Goal: Answer question/provide support: Answer question/provide support

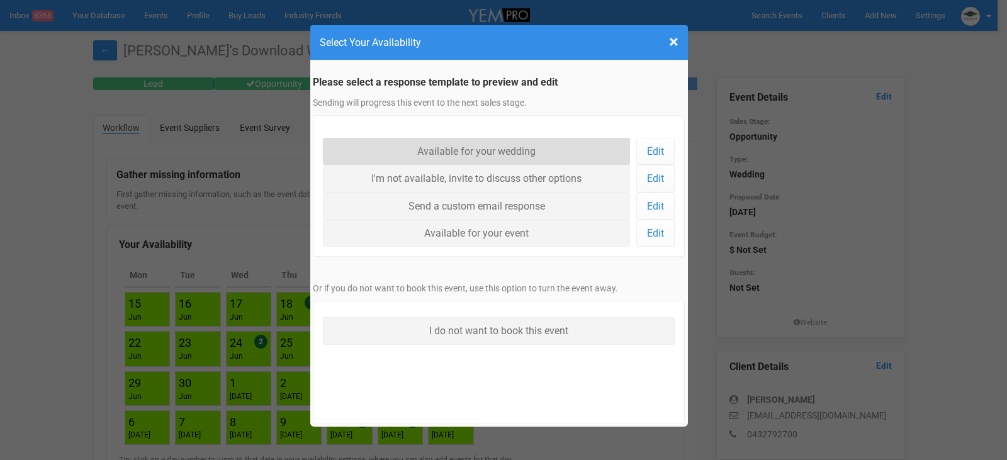
click at [504, 149] on link "Available for your wedding" at bounding box center [477, 151] width 308 height 27
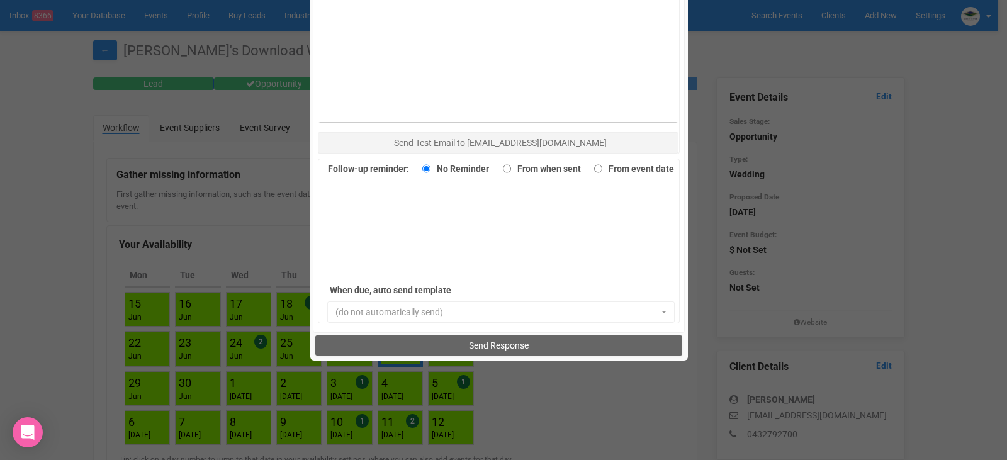
scroll to position [865, 0]
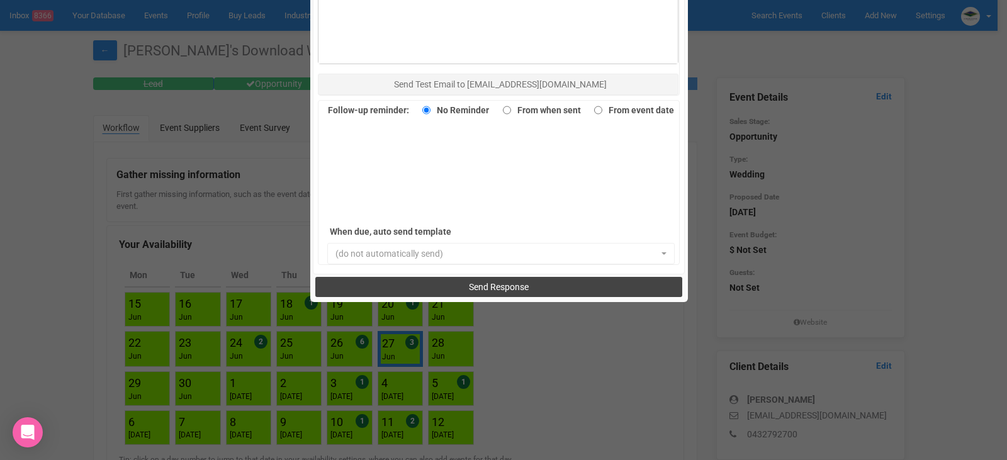
click at [493, 283] on span "Send Response" at bounding box center [499, 287] width 60 height 10
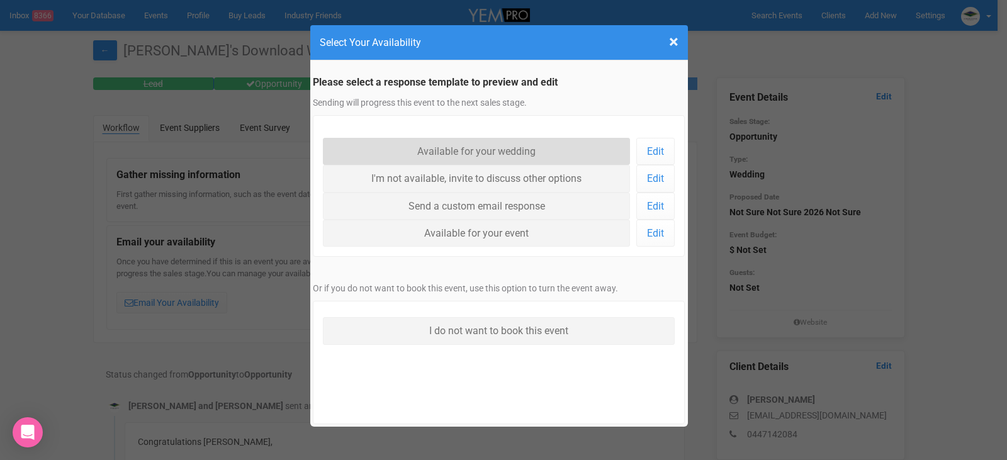
click at [473, 146] on link "Available for your wedding" at bounding box center [477, 151] width 308 height 27
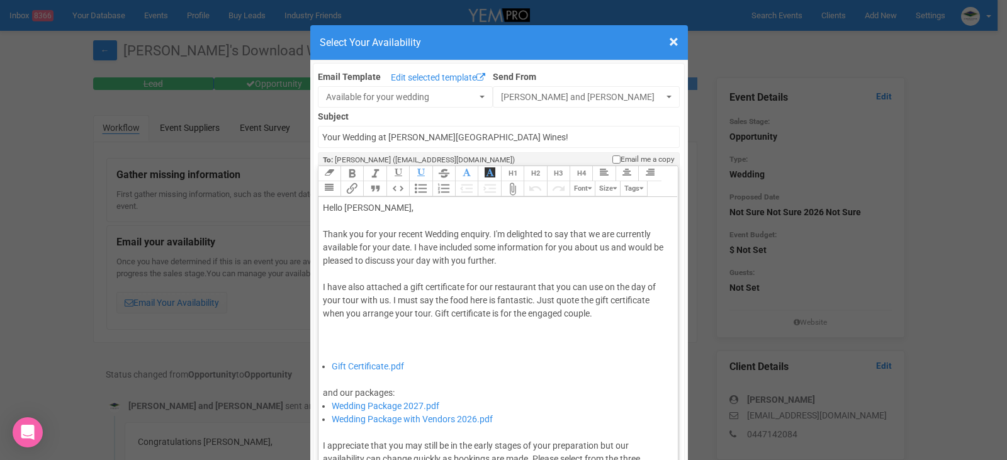
click at [405, 249] on div "Thank you for your recent Wedding enquiry. I'm delighted to say that we are cur…" at bounding box center [496, 294] width 347 height 132
click at [406, 248] on div "Thank you for your recent Wedding enquiry. I'm delighted to say that we are cur…" at bounding box center [496, 294] width 347 height 132
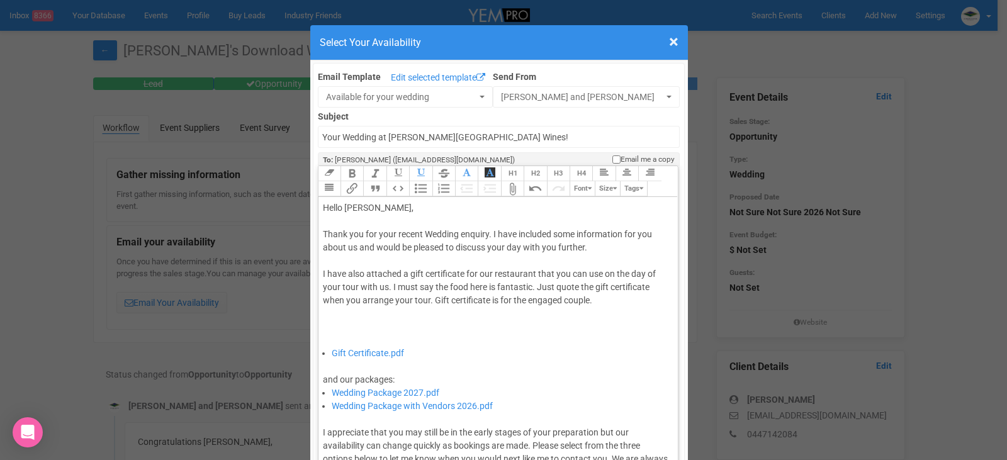
type trix-editor "<div>Hello Lauren,&nbsp;</div><div><br></div><div>Thank you for your recent Wed…"
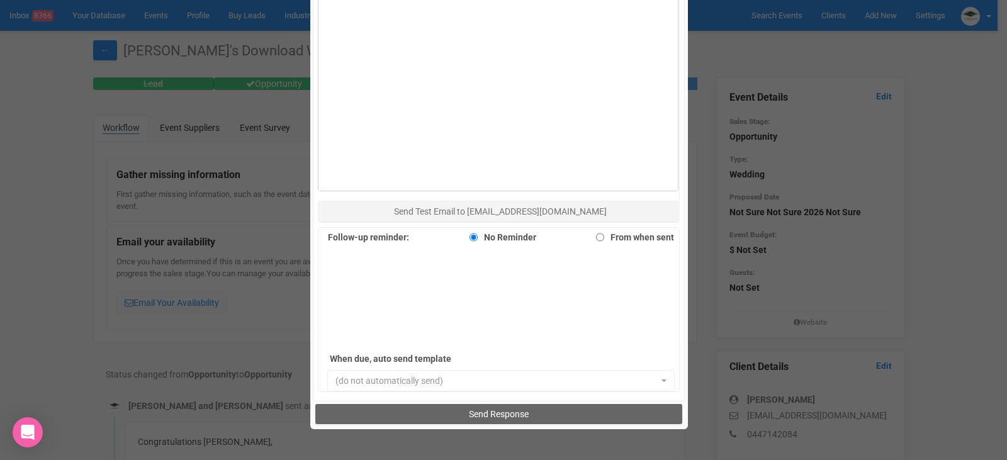
scroll to position [865, 0]
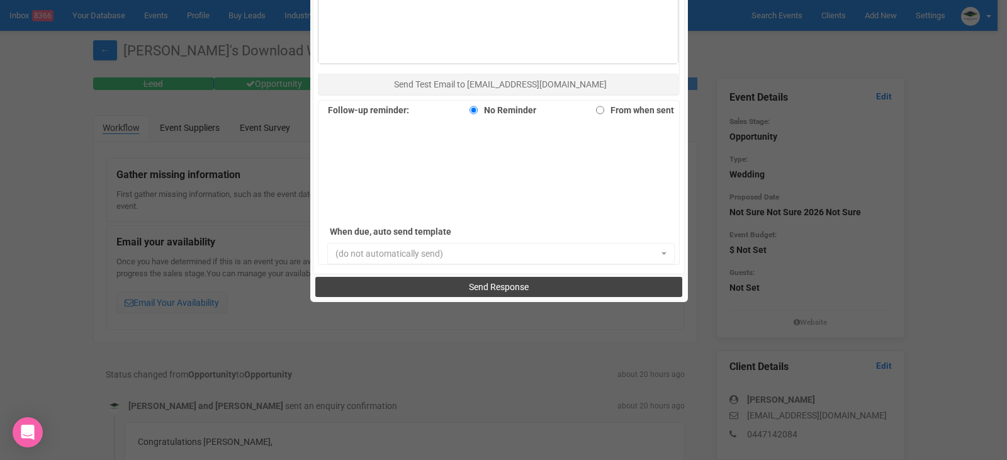
click at [476, 282] on span "Send Response" at bounding box center [499, 287] width 60 height 10
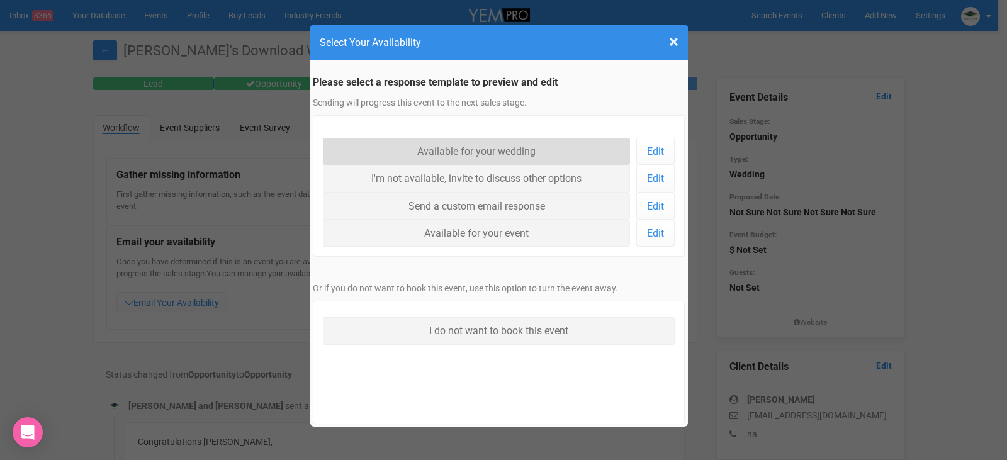
click at [471, 149] on link "Available for your wedding" at bounding box center [477, 151] width 308 height 27
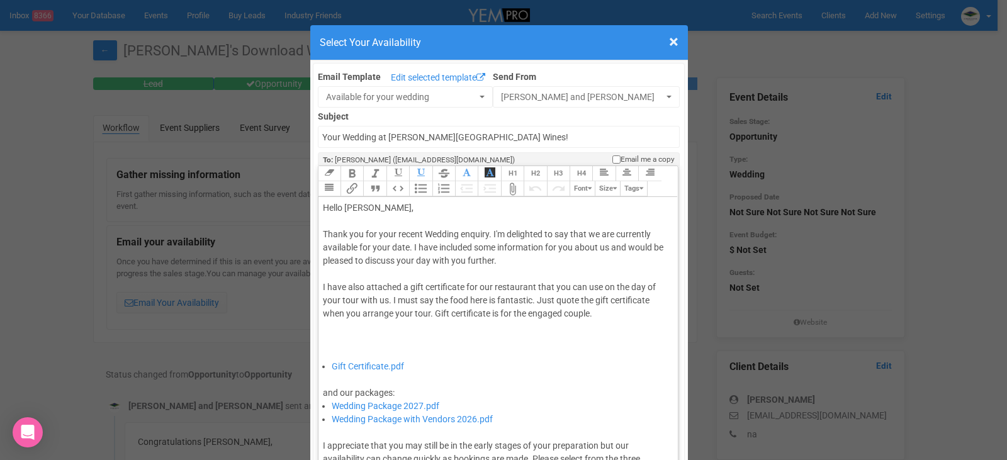
click at [405, 247] on div "Thank you for your recent Wedding enquiry. I'm delighted to say that we are cur…" at bounding box center [496, 294] width 347 height 132
click at [405, 246] on div "Thank you for your recent Wedding enquiry. I'm delighted to say that we are cur…" at bounding box center [496, 294] width 347 height 132
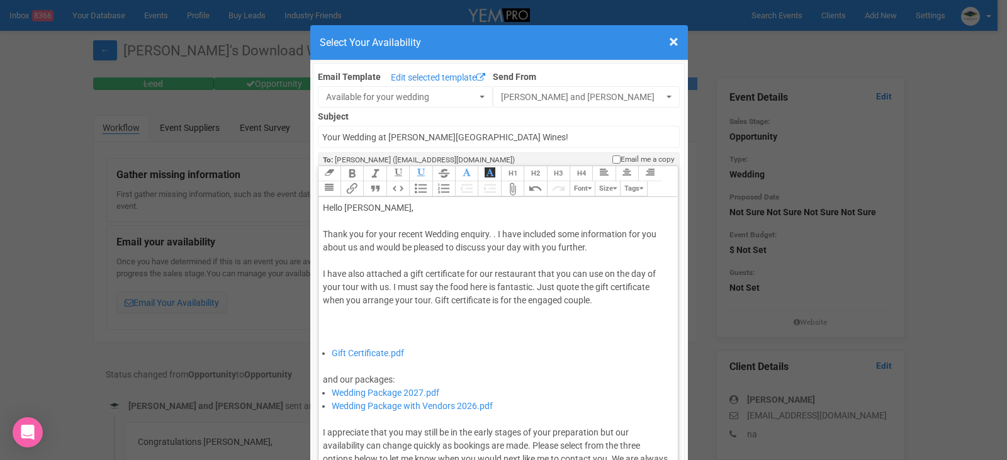
type trix-editor "<div>Hello Hannah,&nbsp;</div><div><br></div><div>Thank you for your recent Wed…"
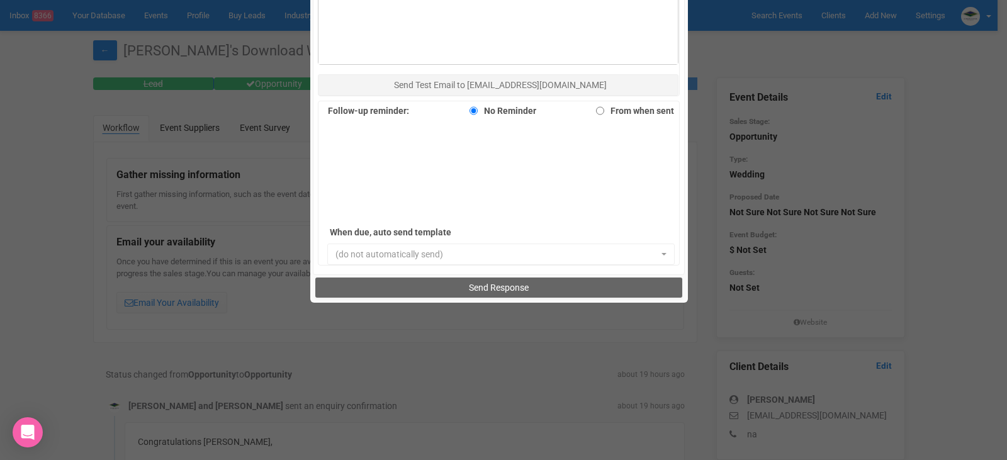
scroll to position [865, 0]
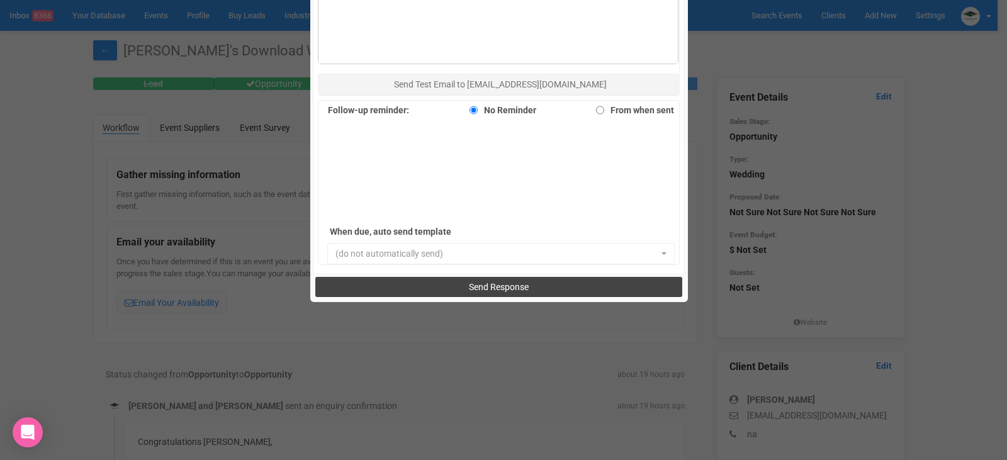
click at [500, 285] on span "Send Response" at bounding box center [499, 287] width 60 height 10
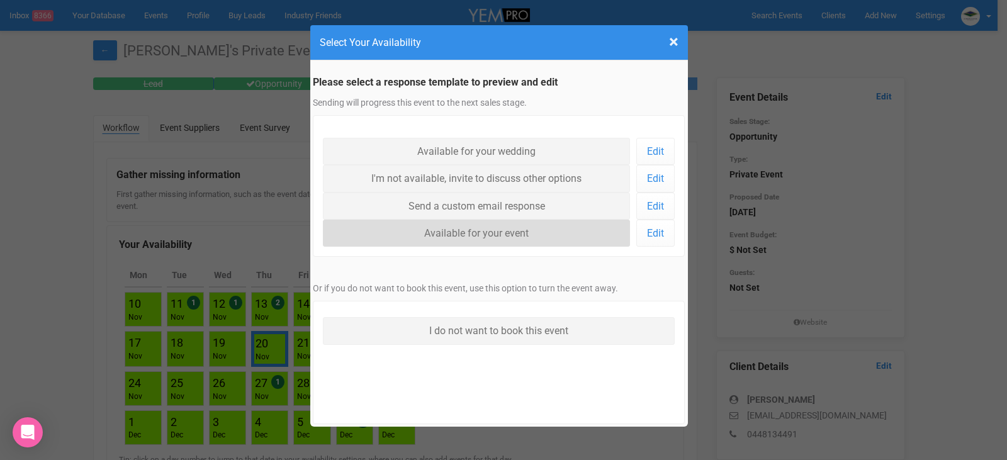
drag, startPoint x: 468, startPoint y: 230, endPoint x: 480, endPoint y: 245, distance: 19.3
click at [468, 230] on link "Available for your event" at bounding box center [477, 233] width 308 height 27
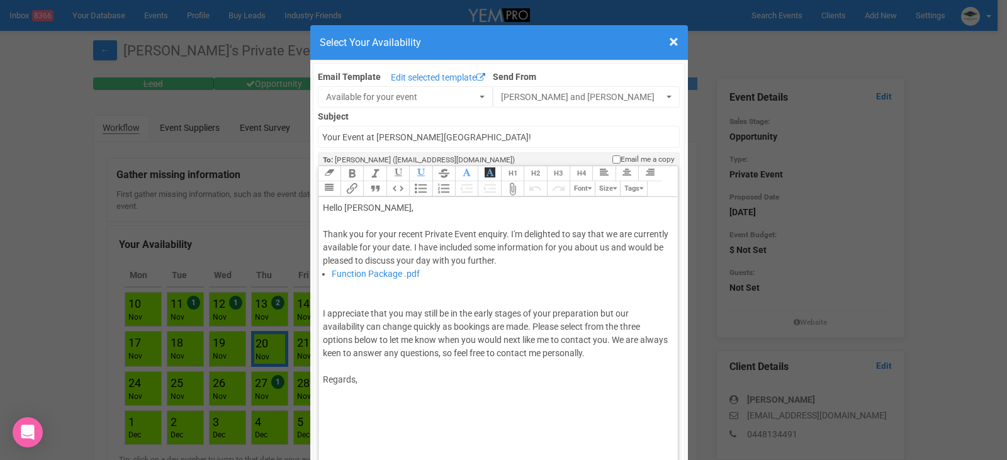
click at [558, 261] on div "Thank you for your recent Private Event enquiry. I'm delighted to say that we a…" at bounding box center [496, 248] width 347 height 40
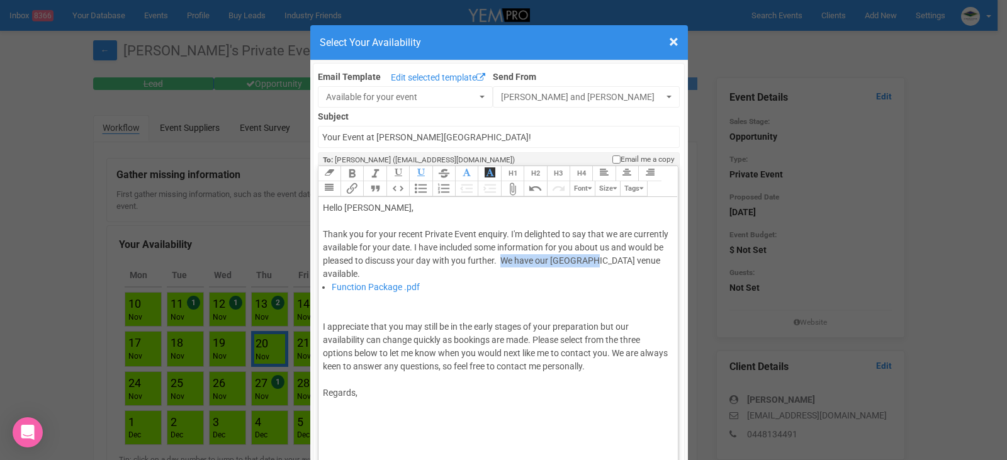
drag, startPoint x: 641, startPoint y: 261, endPoint x: 552, endPoint y: 264, distance: 89.4
click at [552, 264] on div "Thank you for your recent Private Event enquiry. I'm delighted to say that we a…" at bounding box center [496, 254] width 347 height 53
click at [493, 308] on div "I appreciate that you may still be in the early stages of your preparation but …" at bounding box center [496, 333] width 347 height 79
click at [473, 269] on div "Thank you for your recent Private Event enquiry. I'm delighted to say that we a…" at bounding box center [496, 254] width 347 height 53
click at [443, 246] on div "Thank you for your recent Private Event enquiry. I'm delighted to say that we a…" at bounding box center [496, 254] width 347 height 53
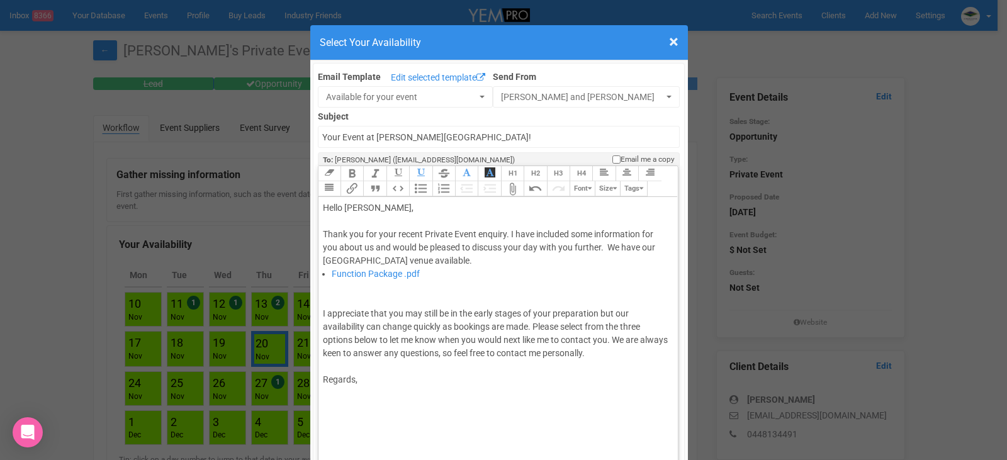
click at [485, 262] on div "Thank you for your recent Private Event enquiry. I have included some informati…" at bounding box center [496, 248] width 347 height 40
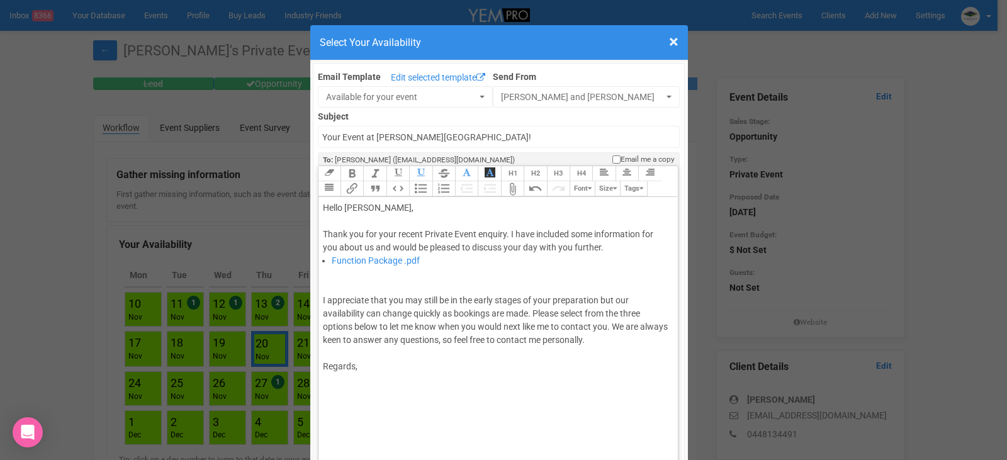
click at [505, 231] on div "Thank you for your recent Private Event enquiry. I have included some informati…" at bounding box center [496, 241] width 347 height 26
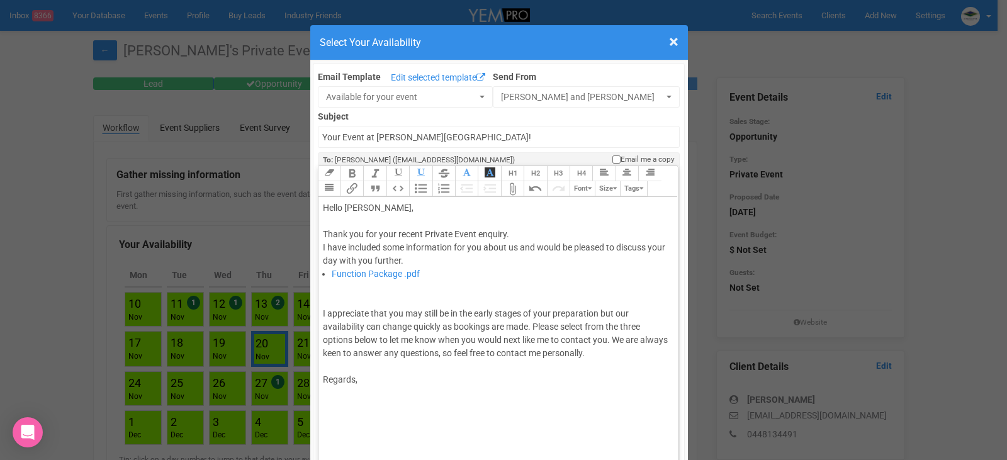
click at [511, 235] on div "Thank you for your recent Private Event enquiry. I have included some informati…" at bounding box center [496, 248] width 347 height 40
click at [319, 247] on trix-editor "Hello [PERSON_NAME], Thank you for your recent Private Event enquiry. I have in…" at bounding box center [499, 335] width 360 height 276
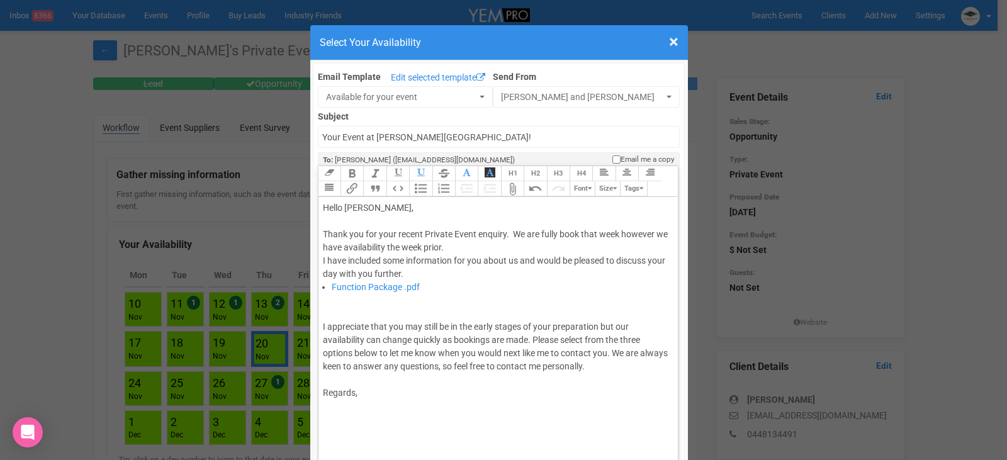
type trix-editor "<div>Hello [PERSON_NAME],&nbsp;</div><div><br></div><div>Thank you for your rec…"
click at [609, 293] on li "Function Package .pdf" at bounding box center [501, 287] width 338 height 13
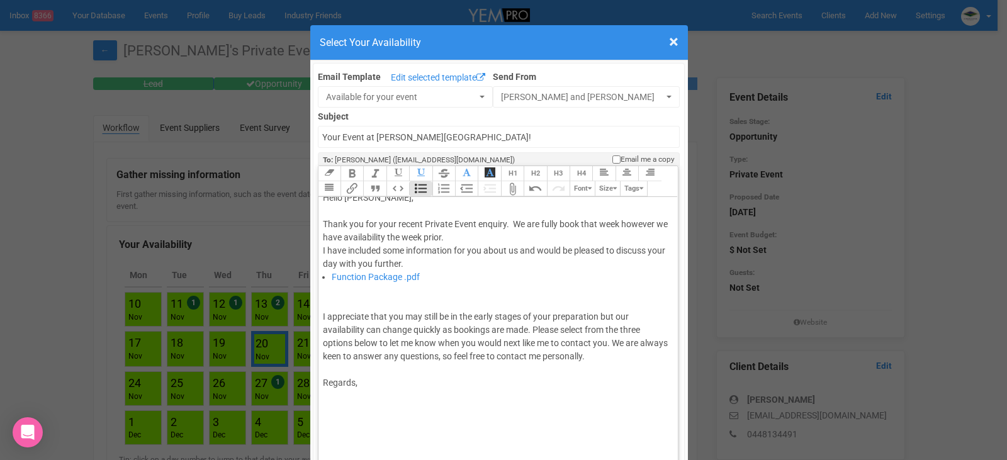
click at [480, 232] on div "Thank you for your recent Private Event enquiry. We are fully book that week ho…" at bounding box center [496, 244] width 347 height 53
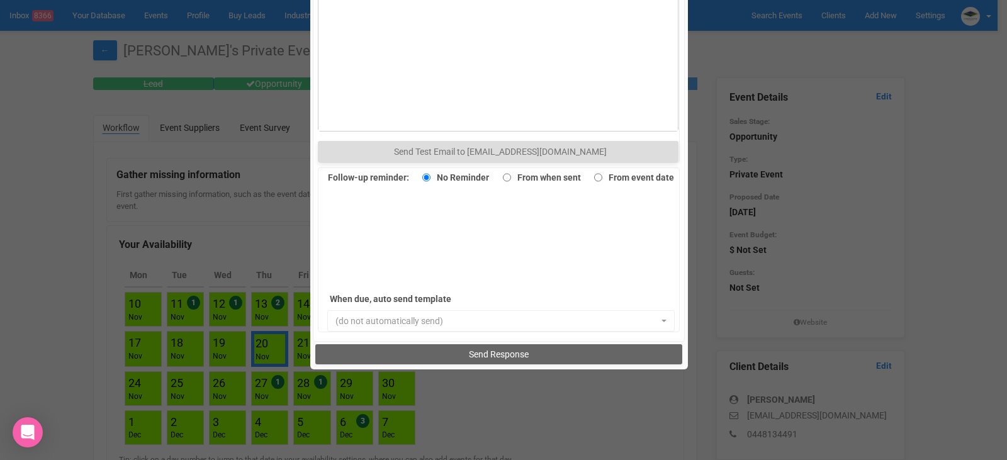
scroll to position [865, 0]
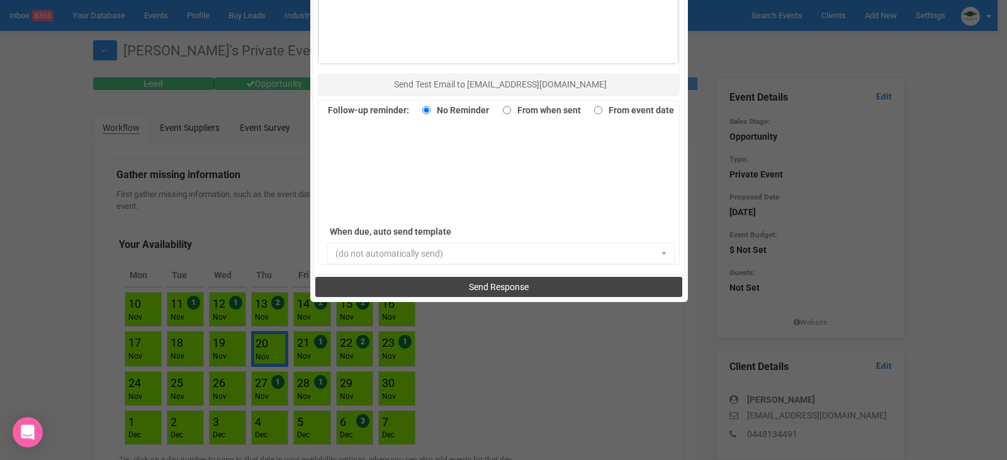
click at [543, 282] on button "Send Response" at bounding box center [498, 287] width 367 height 20
